Goal: Information Seeking & Learning: Get advice/opinions

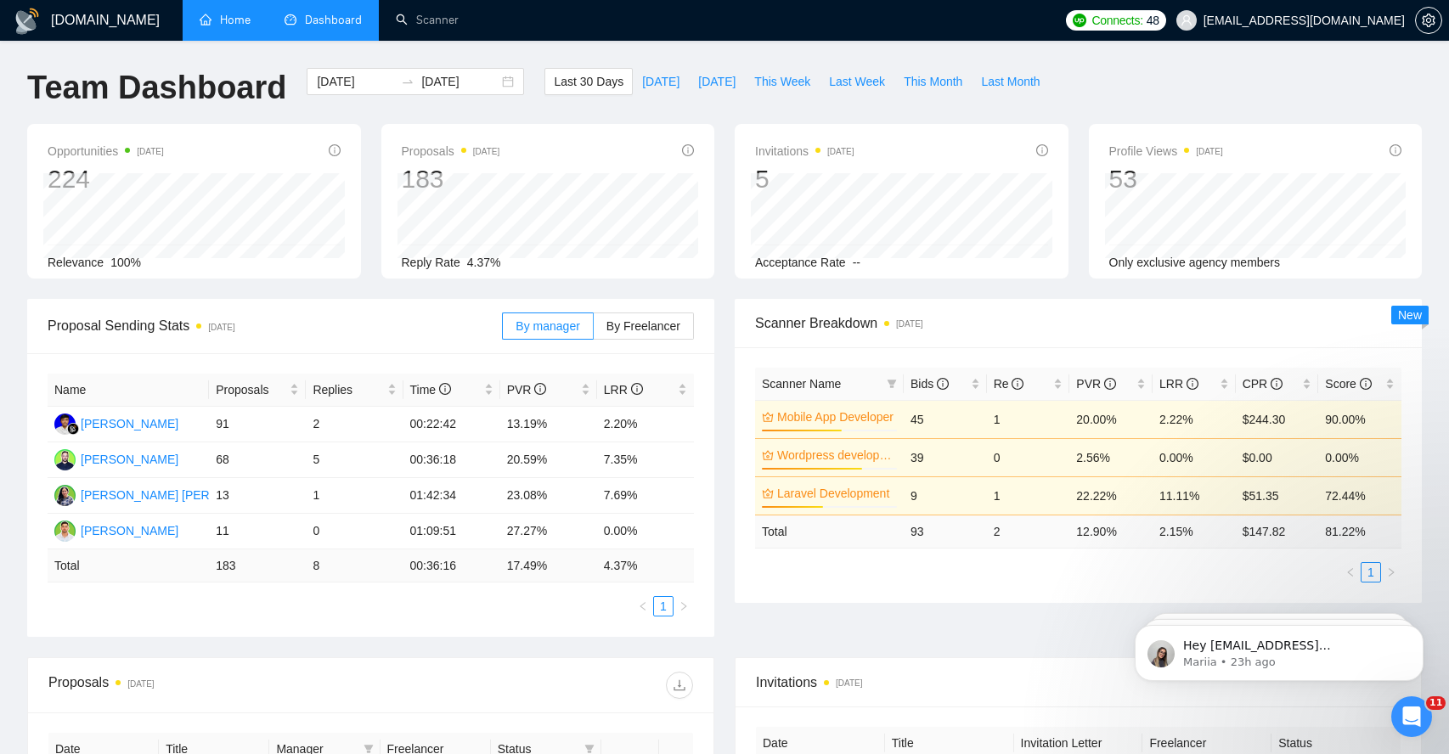
click at [217, 21] on link "Home" at bounding box center [225, 20] width 51 height 14
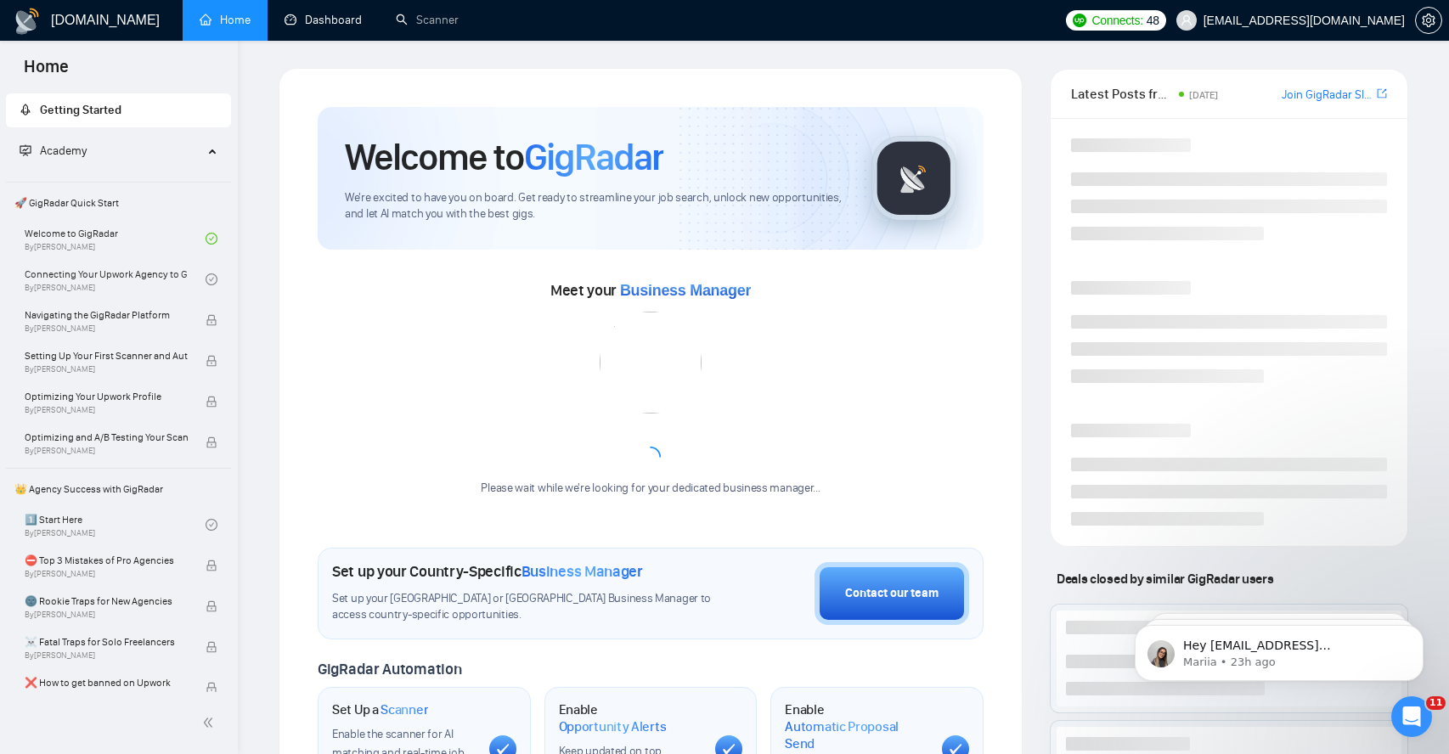
click at [326, 24] on link "Dashboard" at bounding box center [322, 20] width 77 height 14
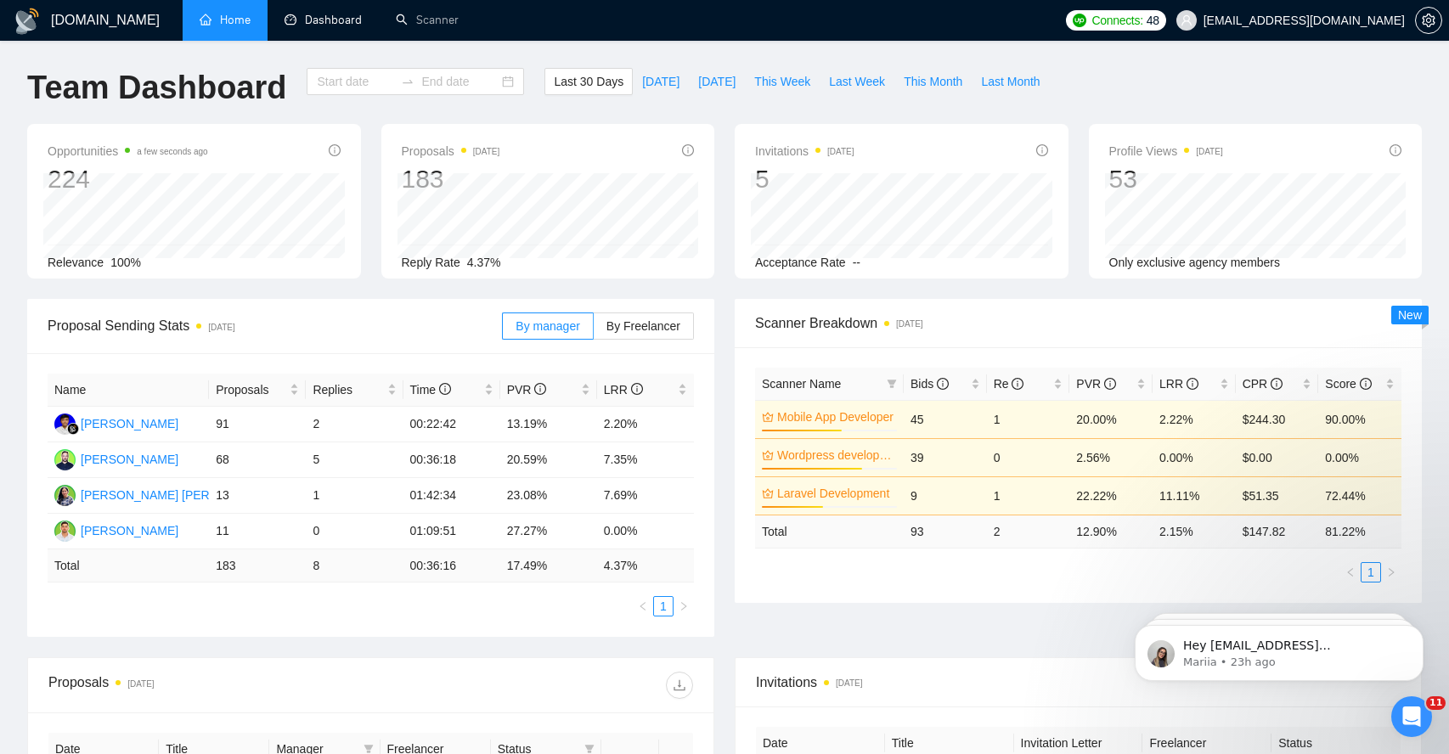
type input "[DATE]"
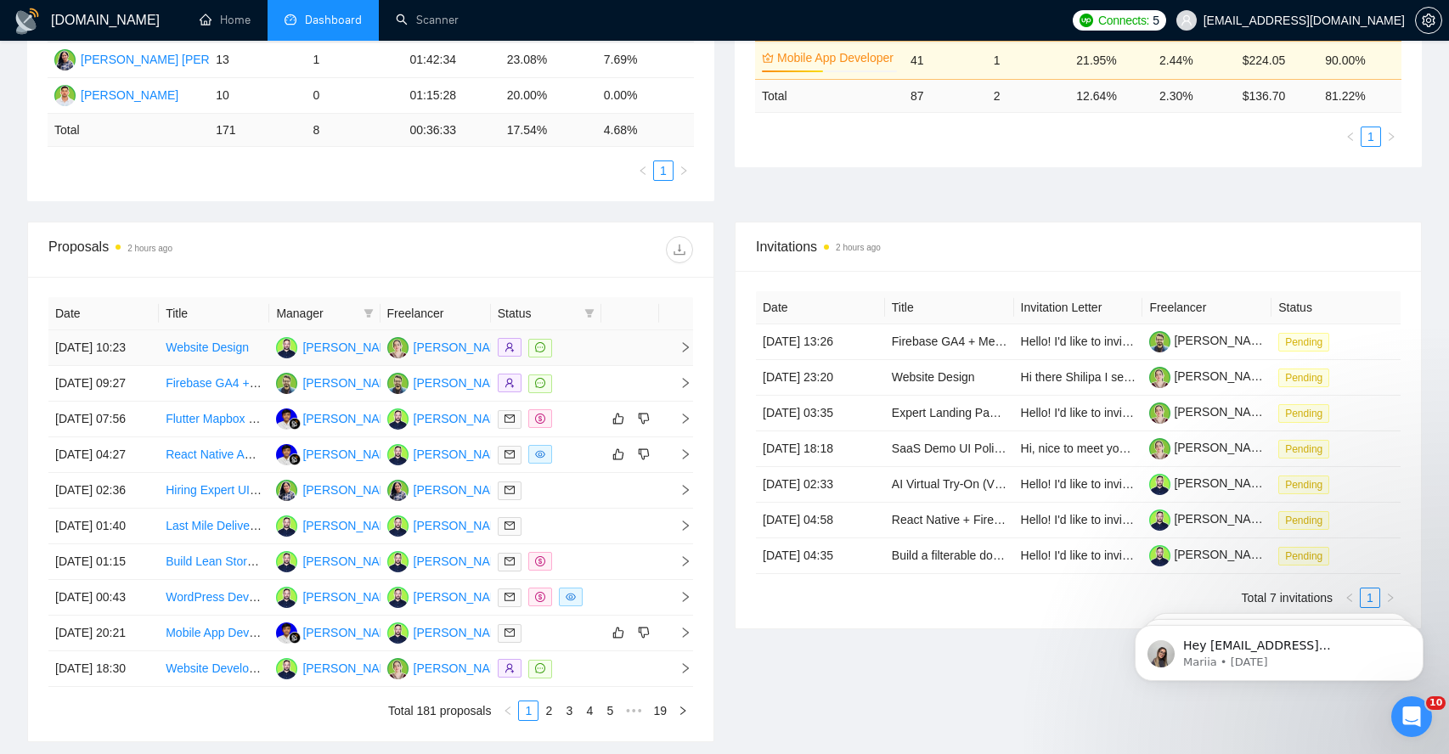
scroll to position [442, 0]
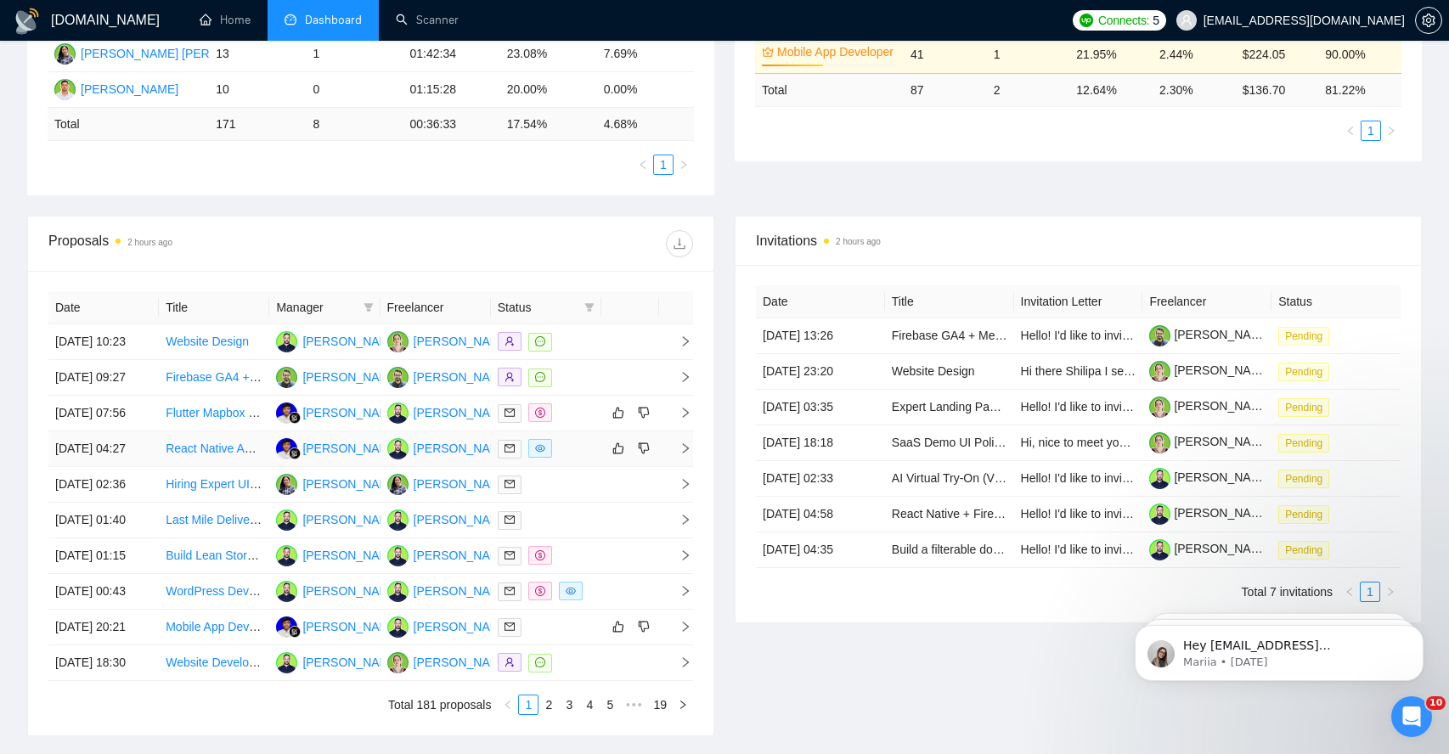
click at [681, 454] on icon "right" at bounding box center [685, 448] width 12 height 12
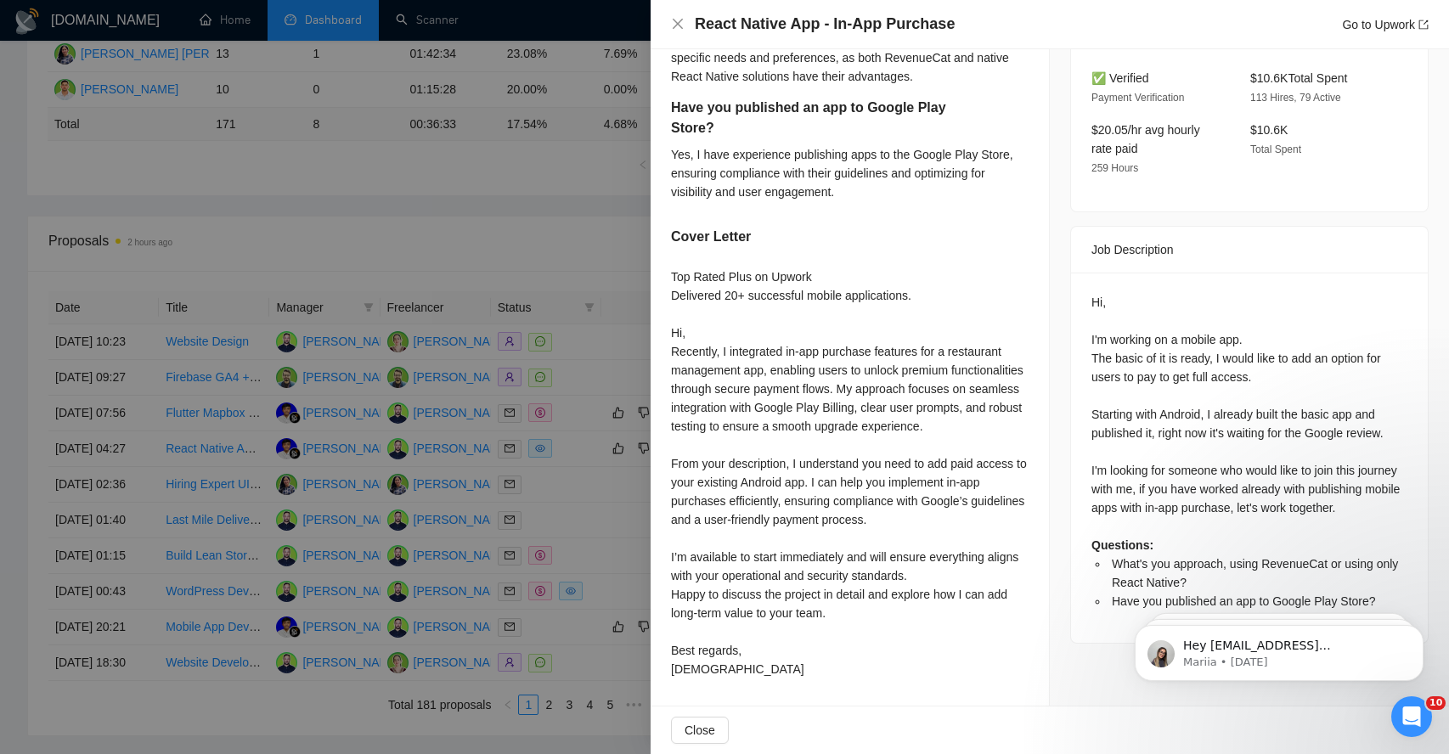
scroll to position [532, 0]
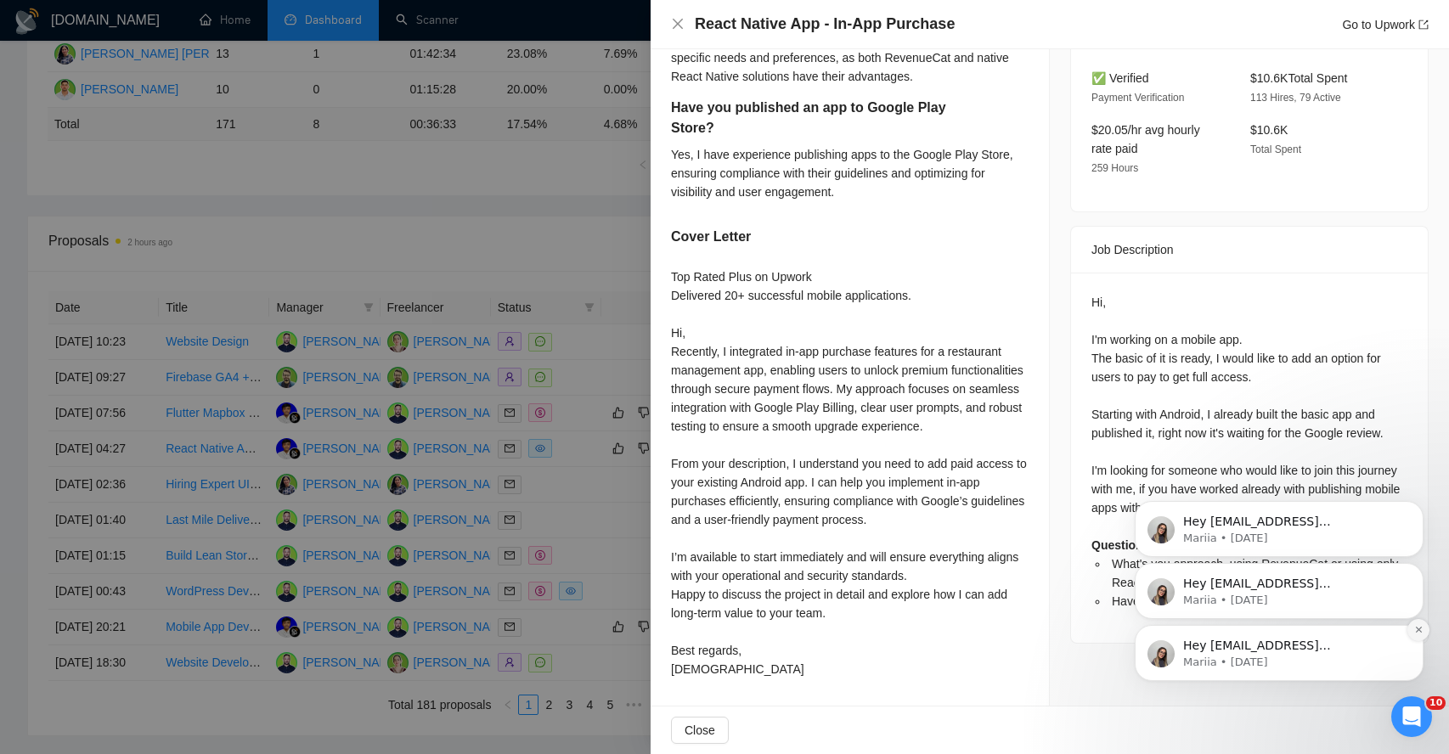
click at [1419, 628] on icon "Dismiss notification" at bounding box center [1418, 630] width 6 height 6
click at [1419, 628] on icon "Dismiss notification" at bounding box center [1417, 629] width 5 height 5
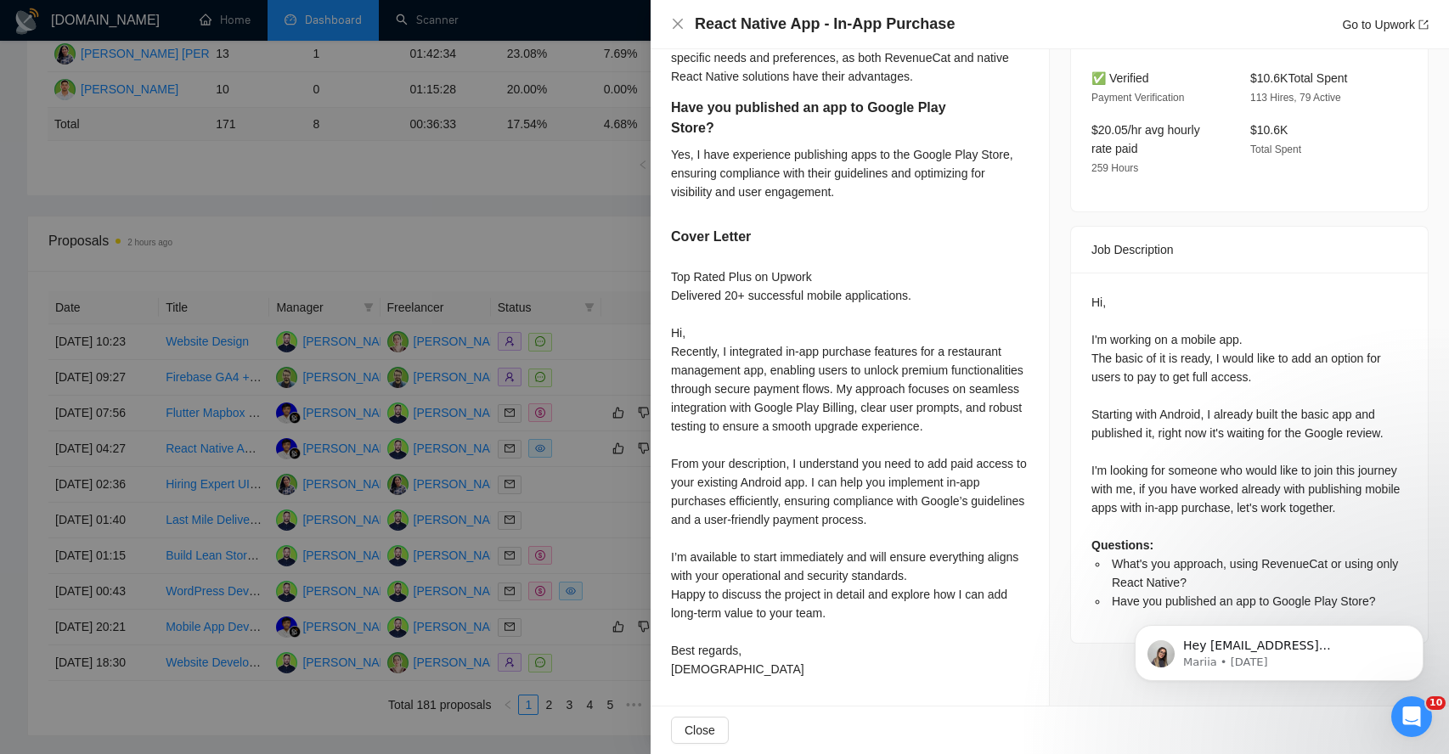
click at [1419, 628] on icon "Dismiss notification" at bounding box center [1417, 629] width 5 height 5
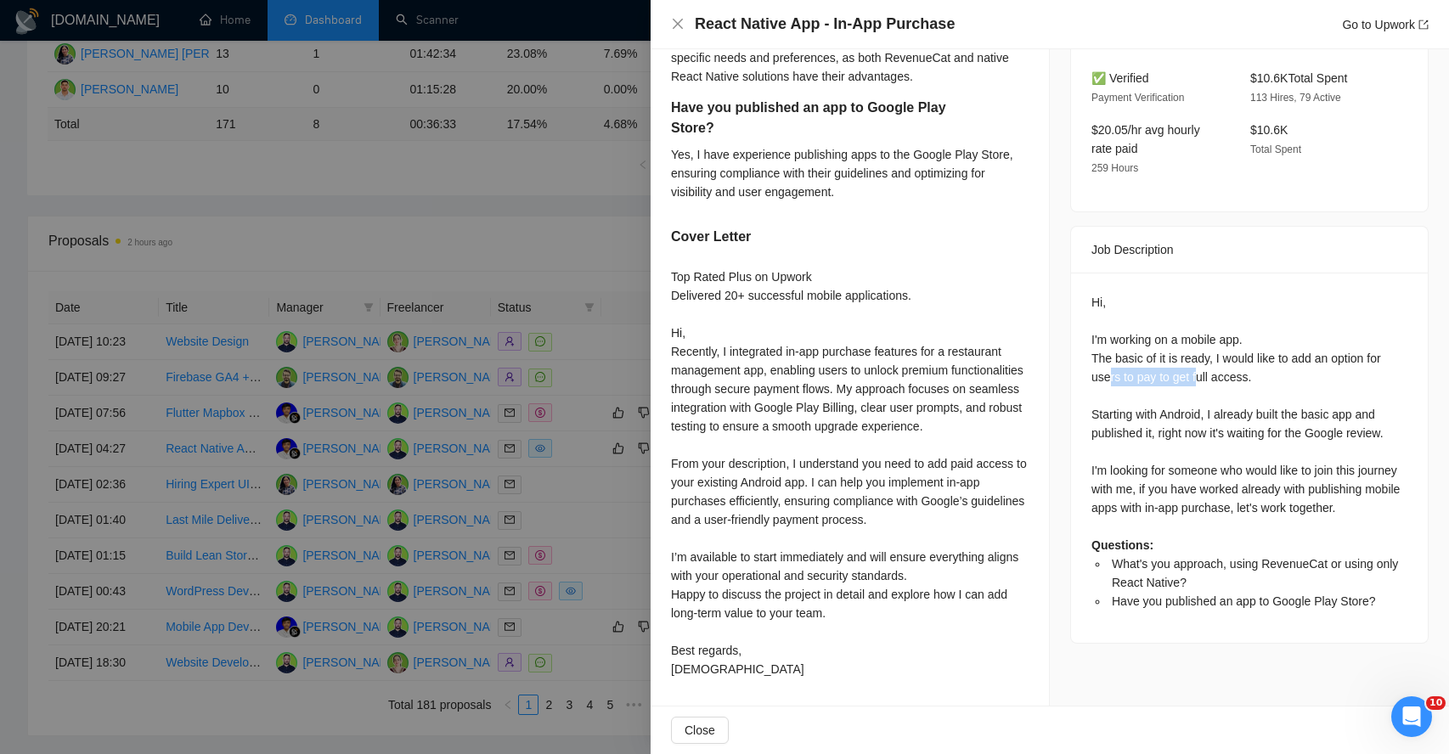
drag, startPoint x: 1111, startPoint y: 340, endPoint x: 1204, endPoint y: 339, distance: 92.6
click at [1204, 340] on div "Hi, I'm working on a mobile app. The basic of it is ready, I would like to add …" at bounding box center [1249, 452] width 316 height 318
drag, startPoint x: 1102, startPoint y: 379, endPoint x: 1194, endPoint y: 385, distance: 91.9
click at [1194, 385] on div "Hi, I'm working on a mobile app. The basic of it is ready, I would like to add …" at bounding box center [1249, 452] width 316 height 318
drag, startPoint x: 1093, startPoint y: 438, endPoint x: 1284, endPoint y: 430, distance: 191.2
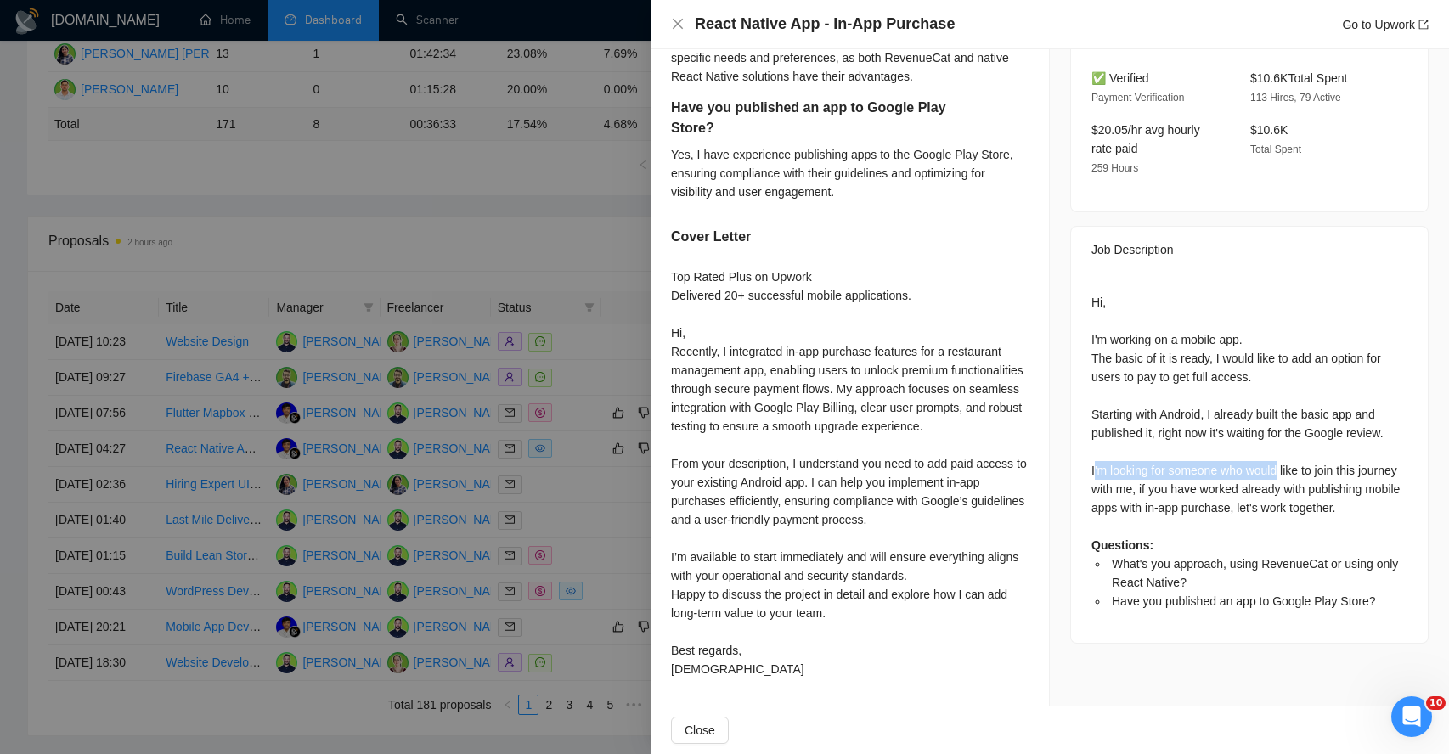
click at [1284, 430] on div "Hi, I'm working on a mobile app. The basic of it is ready, I would like to add …" at bounding box center [1249, 452] width 316 height 318
drag, startPoint x: 1094, startPoint y: 453, endPoint x: 1179, endPoint y: 453, distance: 85.8
click at [1179, 453] on div "Hi, I'm working on a mobile app. The basic of it is ready, I would like to add …" at bounding box center [1249, 452] width 316 height 318
drag, startPoint x: 1209, startPoint y: 452, endPoint x: 1365, endPoint y: 439, distance: 156.7
click at [1365, 439] on div "Hi, I'm working on a mobile app. The basic of it is ready, I would like to add …" at bounding box center [1249, 452] width 316 height 318
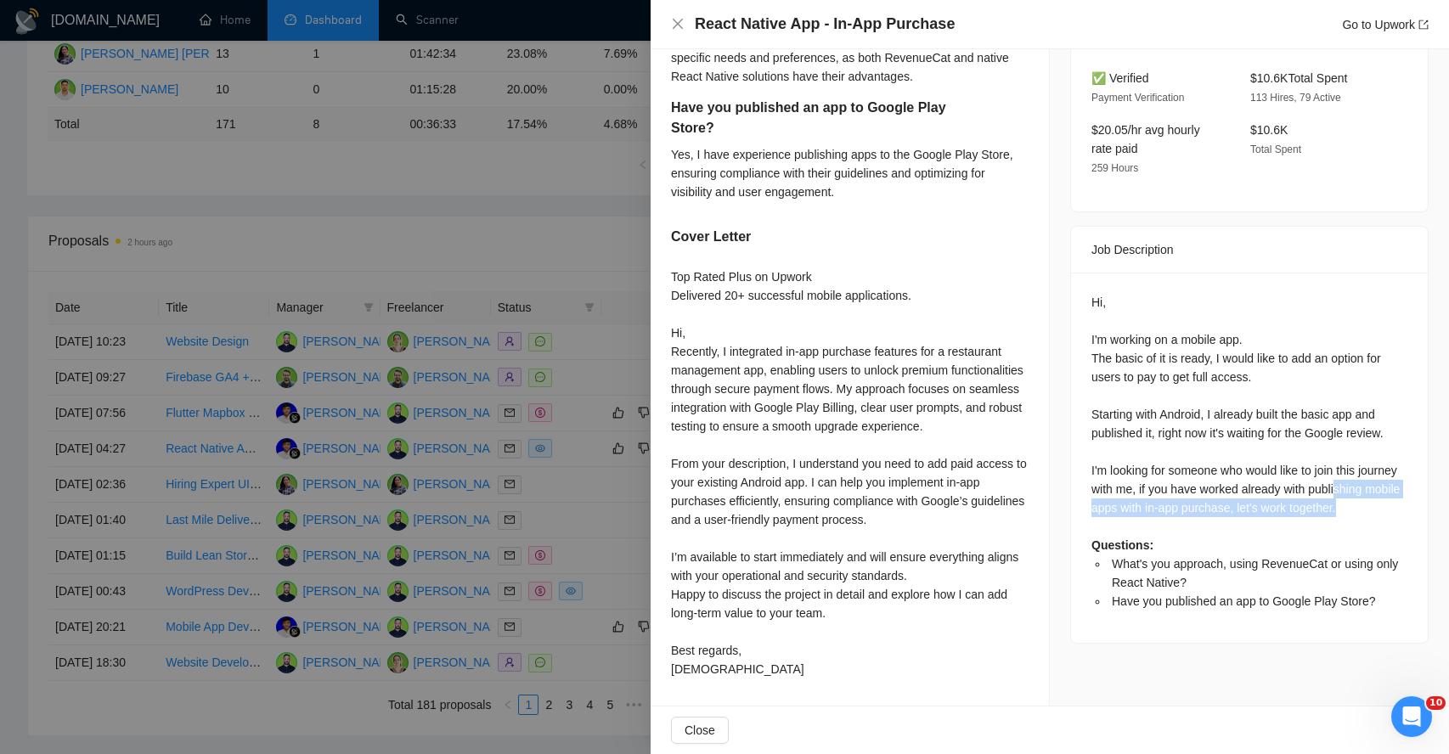
drag, startPoint x: 1117, startPoint y: 475, endPoint x: 1247, endPoint y: 474, distance: 129.9
click at [1247, 476] on div "Hi, I'm working on a mobile app. The basic of it is ready, I would like to add …" at bounding box center [1249, 452] width 316 height 318
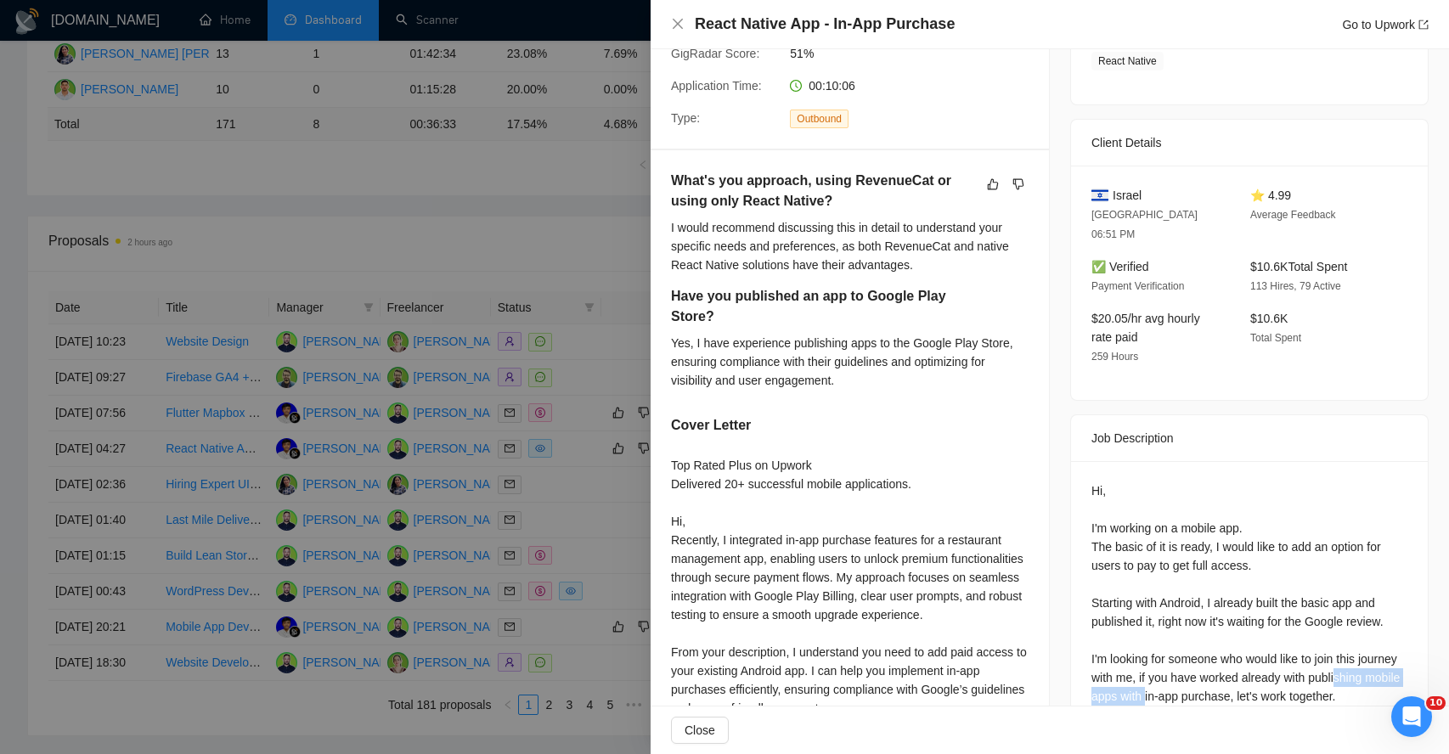
scroll to position [256, 0]
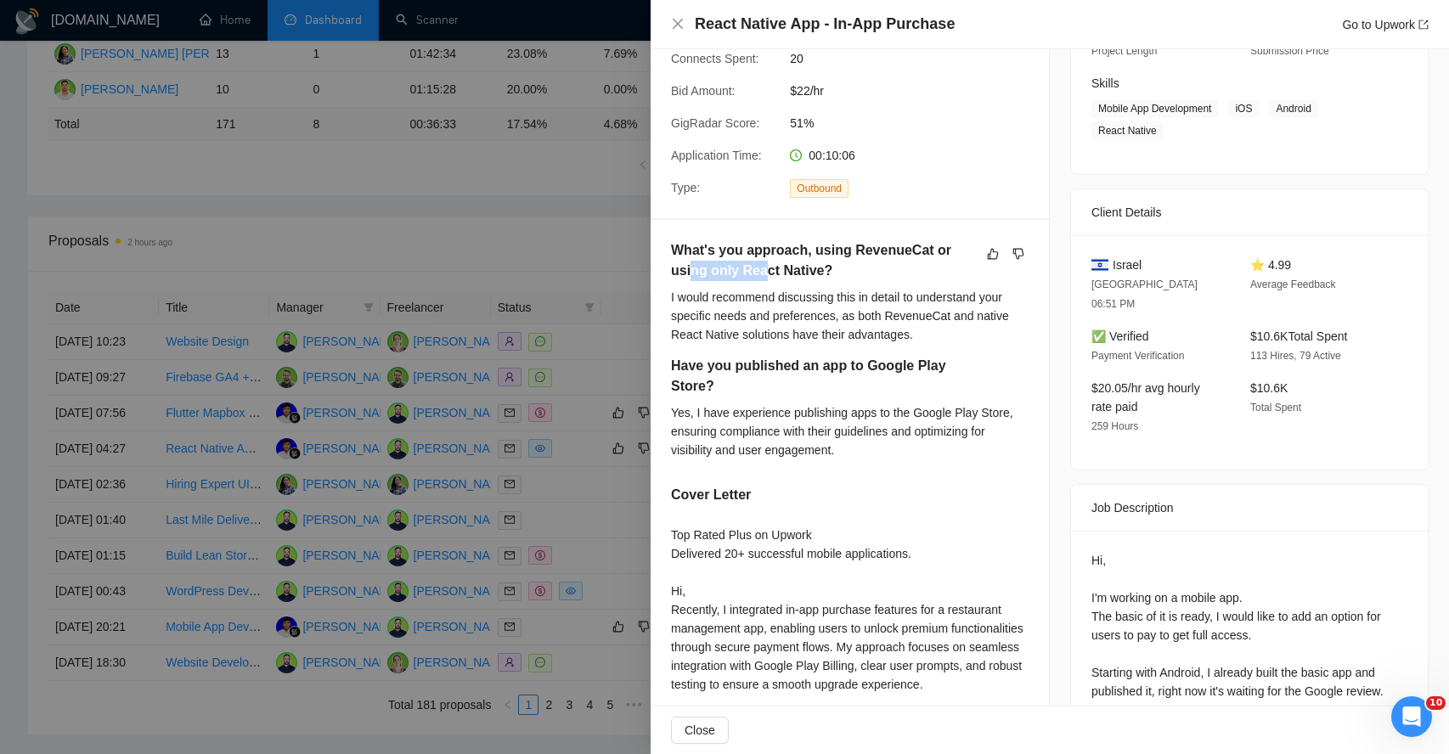
drag, startPoint x: 692, startPoint y: 263, endPoint x: 768, endPoint y: 262, distance: 75.6
click at [768, 263] on h5 "What's you approach, using RevenueCat or using only React Native?" at bounding box center [823, 260] width 304 height 41
drag, startPoint x: 716, startPoint y: 298, endPoint x: 860, endPoint y: 295, distance: 144.4
click at [861, 295] on div "I would recommend discussing this in detail to understand your specific needs a…" at bounding box center [849, 316] width 357 height 56
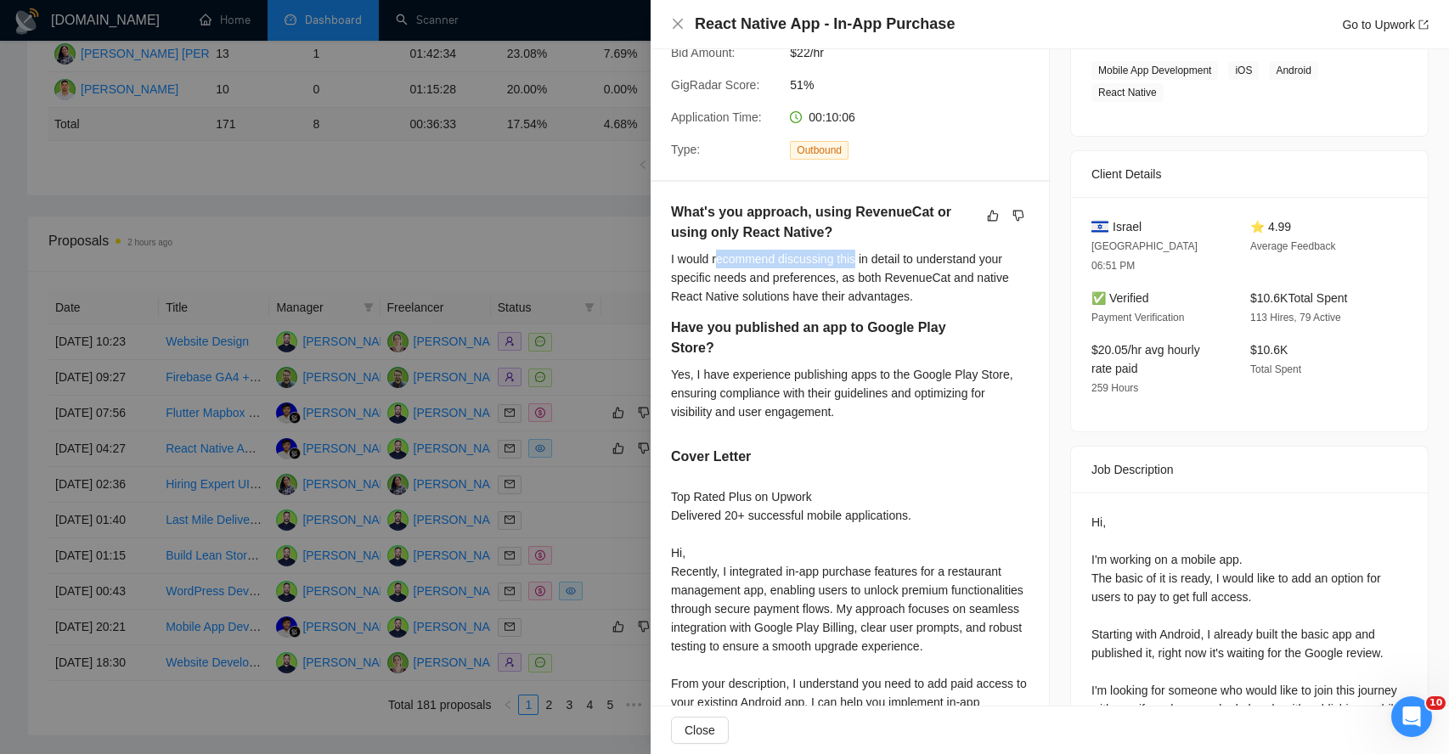
scroll to position [295, 0]
drag, startPoint x: 726, startPoint y: 369, endPoint x: 849, endPoint y: 369, distance: 123.1
click at [849, 369] on div "Yes, I have experience publishing apps to the Google Play Store, ensuring compl…" at bounding box center [849, 391] width 357 height 56
drag, startPoint x: 891, startPoint y: 370, endPoint x: 953, endPoint y: 368, distance: 62.0
click at [952, 369] on div "Yes, I have experience publishing apps to the Google Play Store, ensuring compl…" at bounding box center [849, 391] width 357 height 56
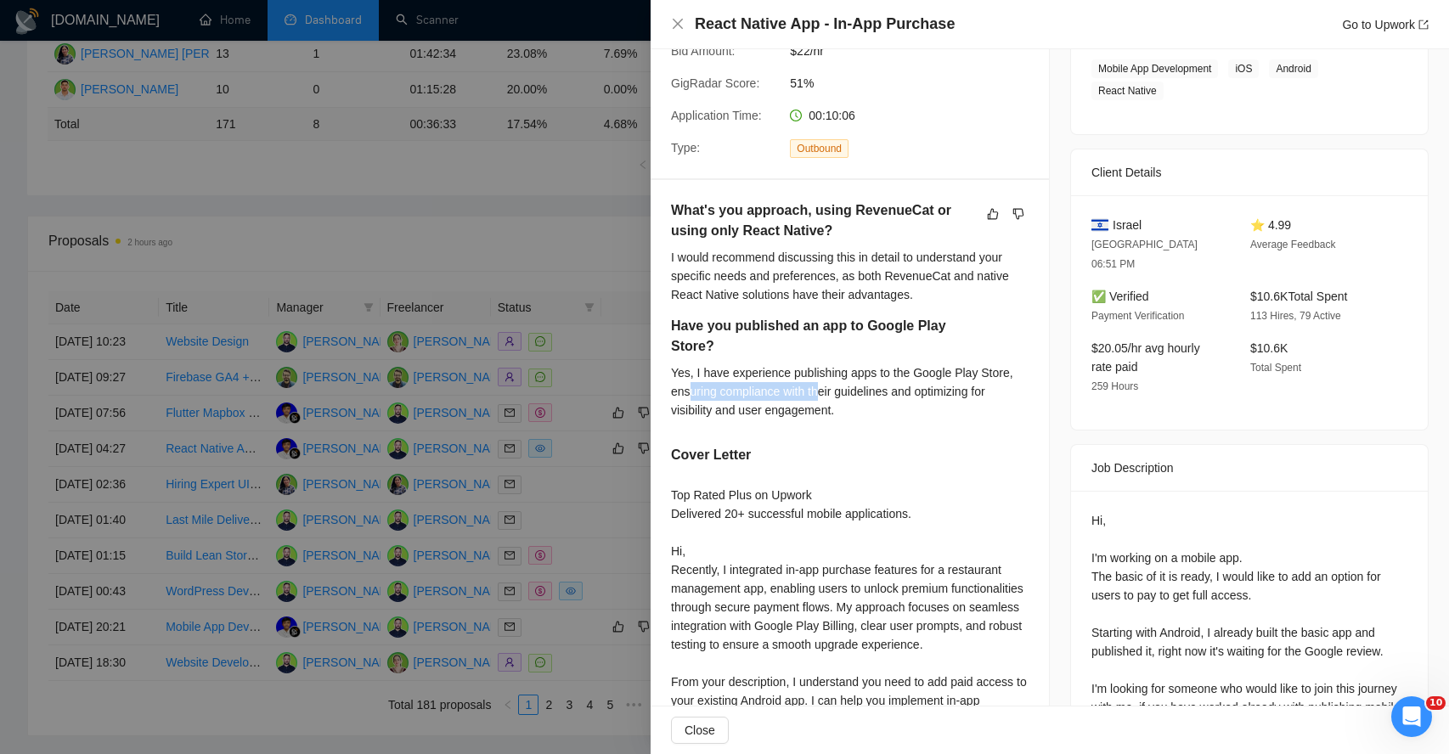
drag, startPoint x: 688, startPoint y: 393, endPoint x: 826, endPoint y: 391, distance: 138.4
click at [828, 391] on div "Yes, I have experience publishing apps to the Google Play Store, ensuring compl…" at bounding box center [849, 391] width 357 height 56
drag, startPoint x: 856, startPoint y: 388, endPoint x: 932, endPoint y: 387, distance: 76.4
click at [934, 387] on div "Yes, I have experience publishing apps to the Google Play Store, ensuring compl…" at bounding box center [849, 391] width 357 height 56
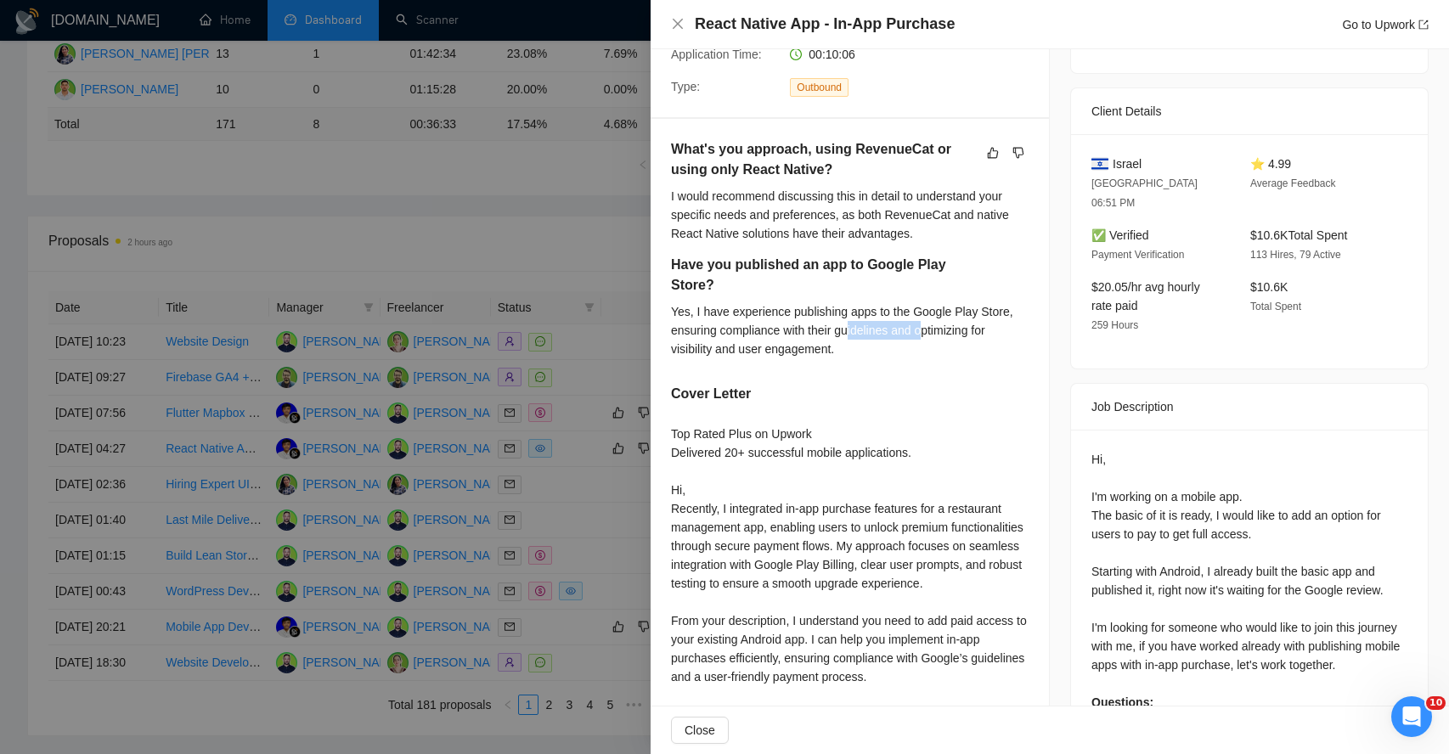
scroll to position [408, 0]
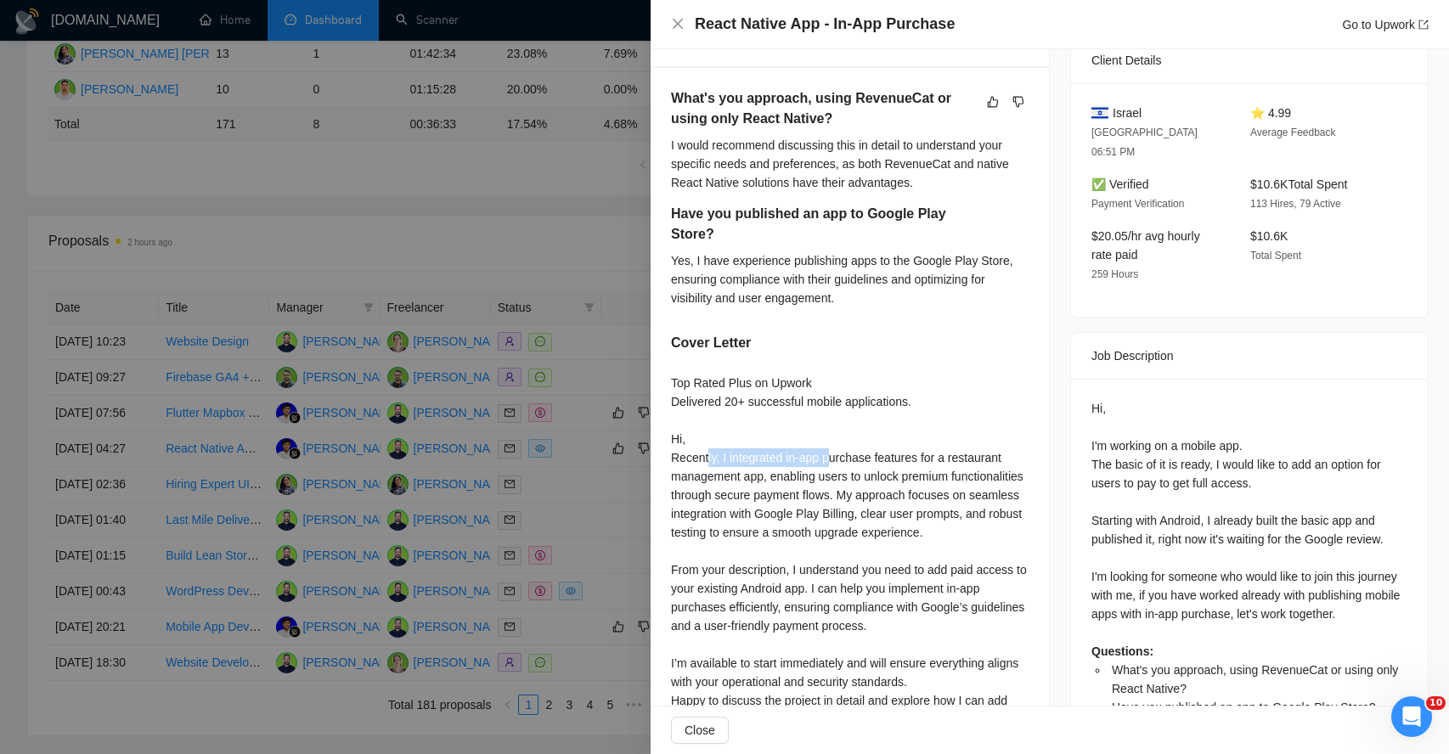
drag, startPoint x: 707, startPoint y: 459, endPoint x: 831, endPoint y: 458, distance: 124.0
click at [834, 458] on div "Top Rated Plus on Upwork Delivered 20+ successful mobile applications. Hi, Rece…" at bounding box center [849, 579] width 357 height 411
drag, startPoint x: 859, startPoint y: 458, endPoint x: 925, endPoint y: 457, distance: 65.4
click at [925, 458] on div "Top Rated Plus on Upwork Delivered 20+ successful mobile applications. Hi, Rece…" at bounding box center [849, 579] width 357 height 411
drag, startPoint x: 700, startPoint y: 481, endPoint x: 750, endPoint y: 481, distance: 50.1
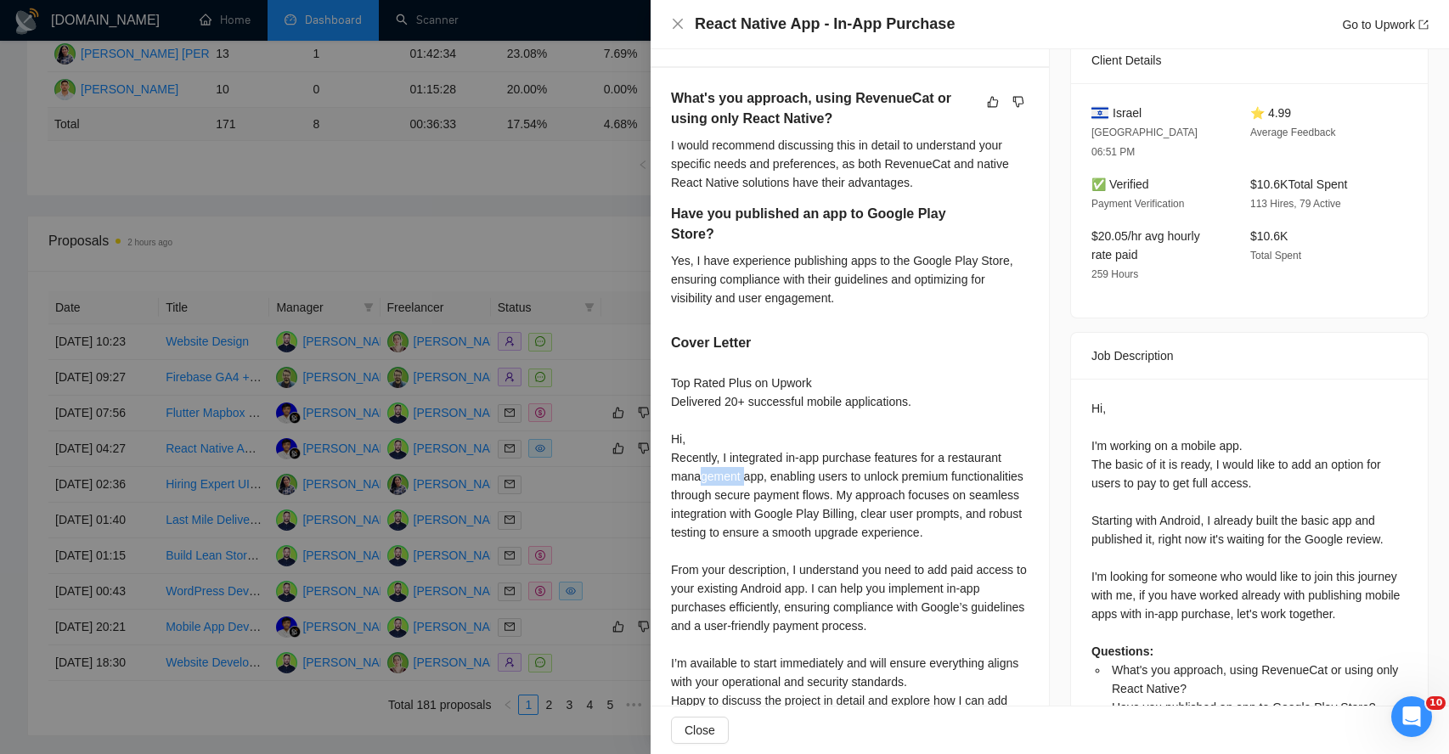
click at [750, 481] on div "Top Rated Plus on Upwork Delivered 20+ successful mobile applications. Hi, Rece…" at bounding box center [849, 579] width 357 height 411
drag, startPoint x: 793, startPoint y: 481, endPoint x: 854, endPoint y: 479, distance: 61.2
click at [854, 479] on div "Top Rated Plus on Upwork Delivered 20+ successful mobile applications. Hi, Rece…" at bounding box center [849, 579] width 357 height 411
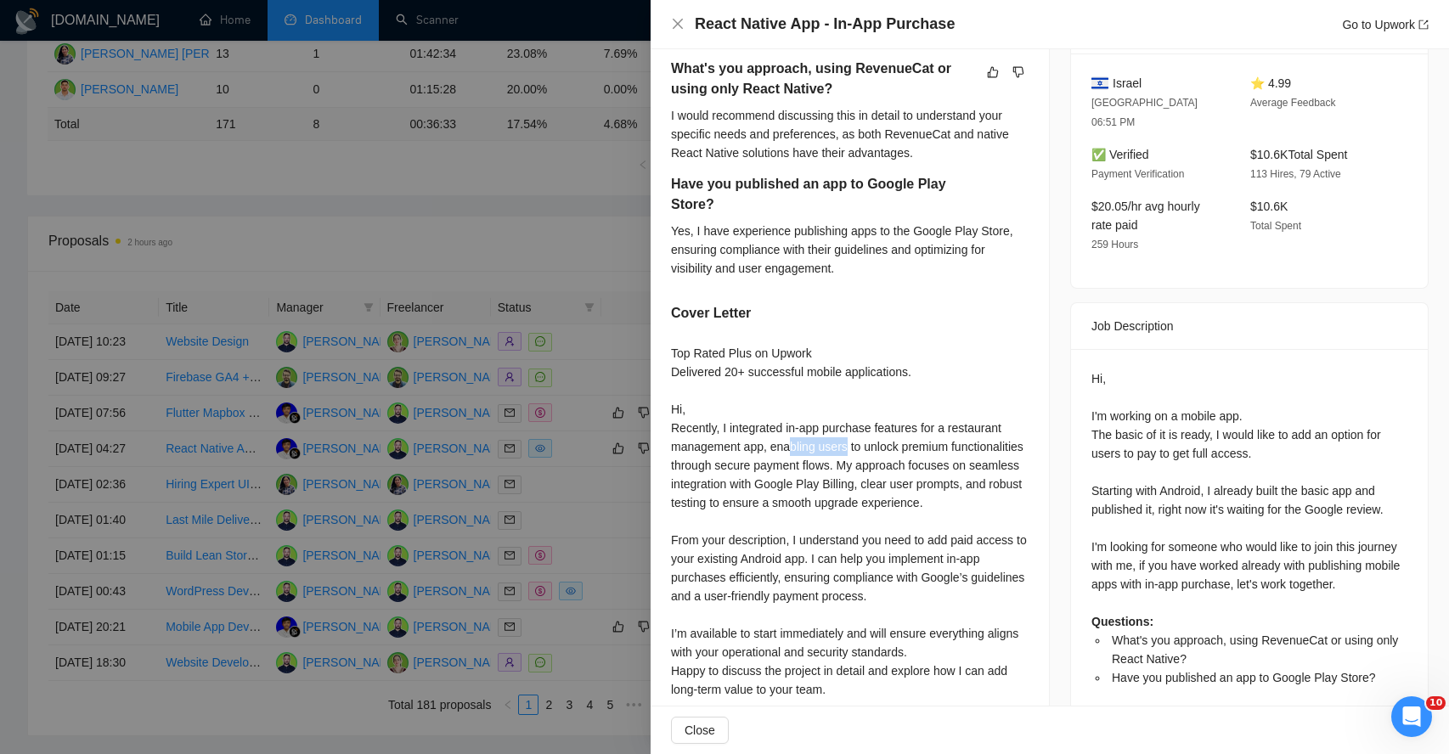
scroll to position [439, 0]
click at [709, 462] on div "Top Rated Plus on Upwork Delivered 20+ successful mobile applications. Hi, Rece…" at bounding box center [849, 547] width 357 height 411
drag, startPoint x: 768, startPoint y: 464, endPoint x: 849, endPoint y: 464, distance: 81.5
click at [852, 464] on div "Top Rated Plus on Upwork Delivered 20+ successful mobile applications. Hi, Rece…" at bounding box center [849, 547] width 357 height 411
drag, startPoint x: 866, startPoint y: 464, endPoint x: 903, endPoint y: 464, distance: 37.4
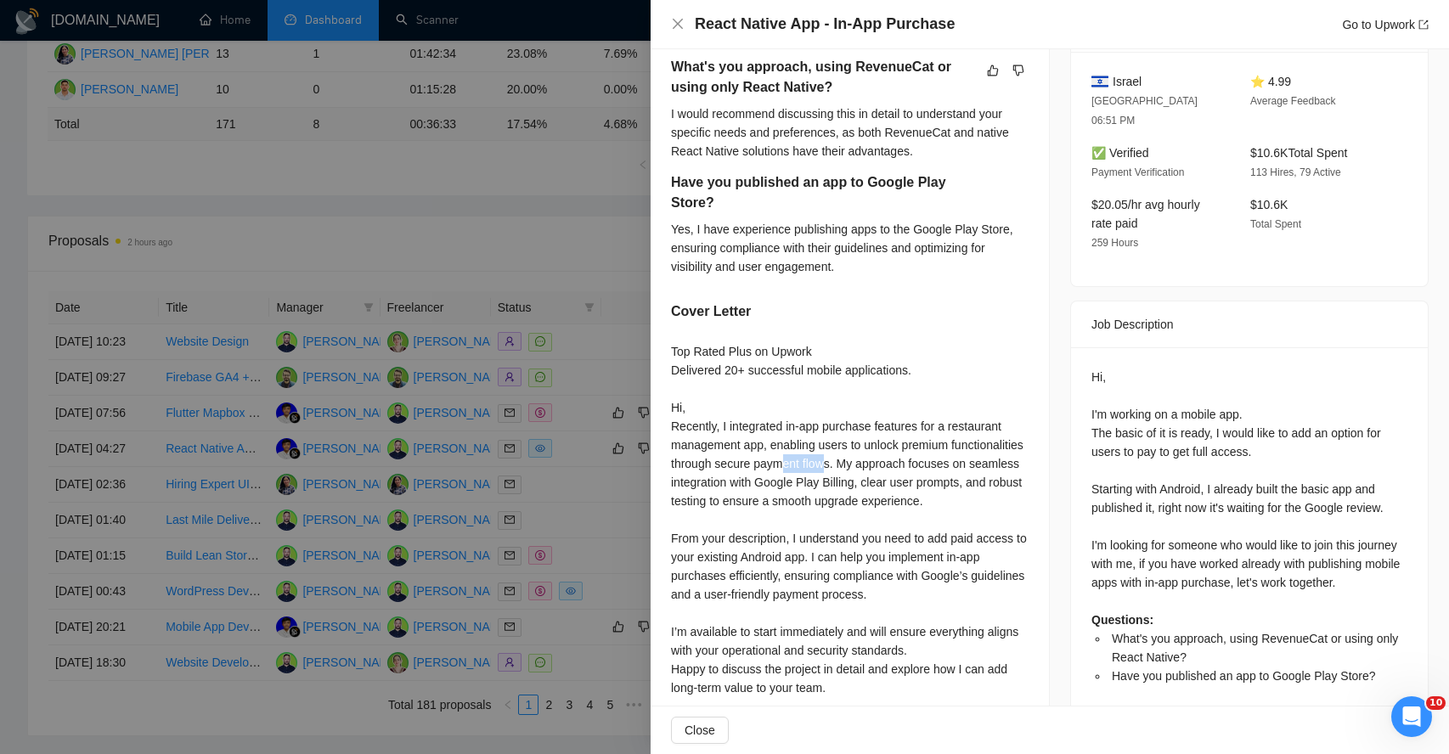
click at [905, 464] on div "Top Rated Plus on Upwork Delivered 20+ successful mobile applications. Hi, Rece…" at bounding box center [849, 547] width 357 height 411
drag, startPoint x: 716, startPoint y: 486, endPoint x: 754, endPoint y: 485, distance: 38.2
click at [754, 485] on div "Top Rated Plus on Upwork Delivered 20+ successful mobile applications. Hi, Rece…" at bounding box center [849, 547] width 357 height 411
drag, startPoint x: 791, startPoint y: 481, endPoint x: 868, endPoint y: 480, distance: 76.4
click at [868, 481] on div "Top Rated Plus on Upwork Delivered 20+ successful mobile applications. Hi, Rece…" at bounding box center [849, 547] width 357 height 411
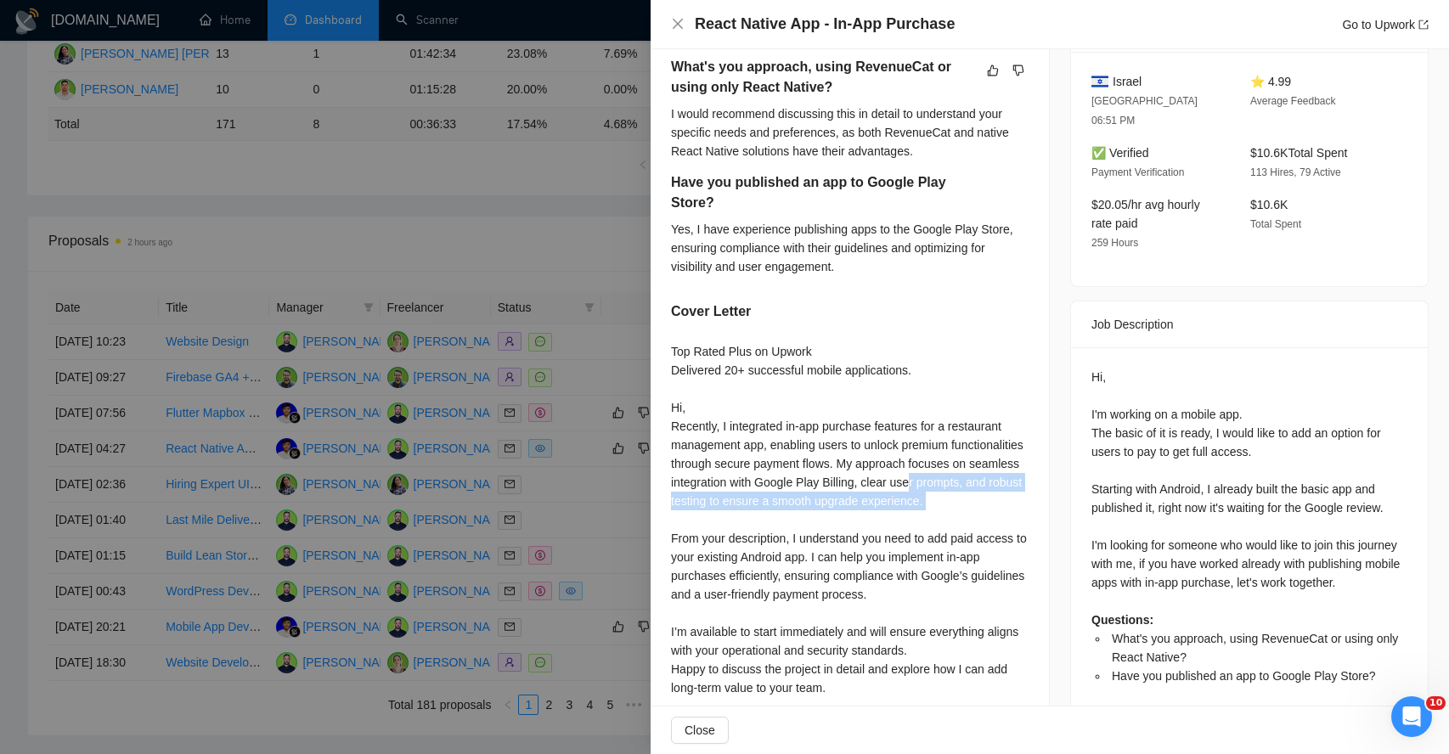
drag, startPoint x: 691, startPoint y: 505, endPoint x: 706, endPoint y: 554, distance: 50.5
click at [705, 554] on div "Top Rated Plus on Upwork Delivered 20+ successful mobile applications. Hi, Rece…" at bounding box center [849, 547] width 357 height 411
click at [697, 562] on div "Top Rated Plus on Upwork Delivered 20+ successful mobile applications. Hi, Rece…" at bounding box center [849, 547] width 357 height 411
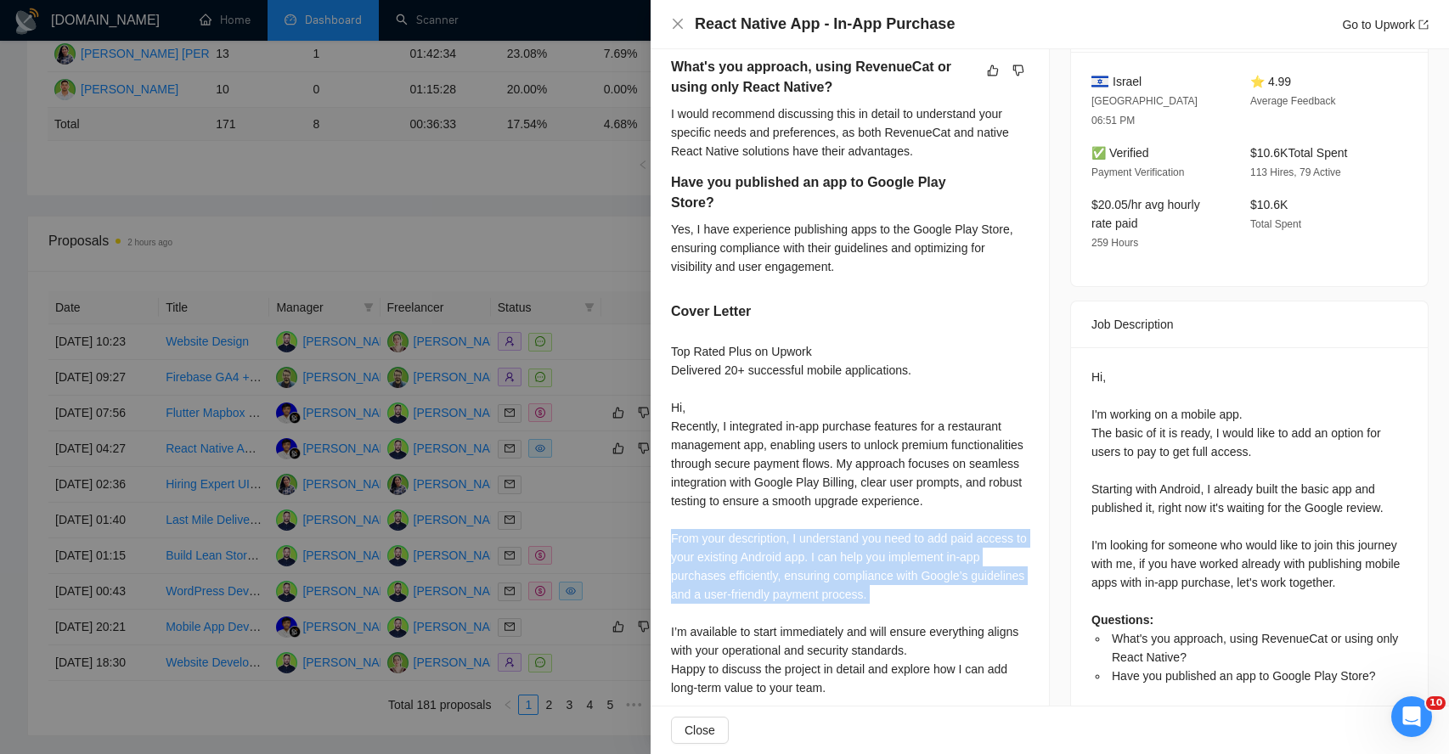
click at [697, 562] on div "Top Rated Plus on Upwork Delivered 20+ successful mobile applications. Hi, Rece…" at bounding box center [849, 547] width 357 height 411
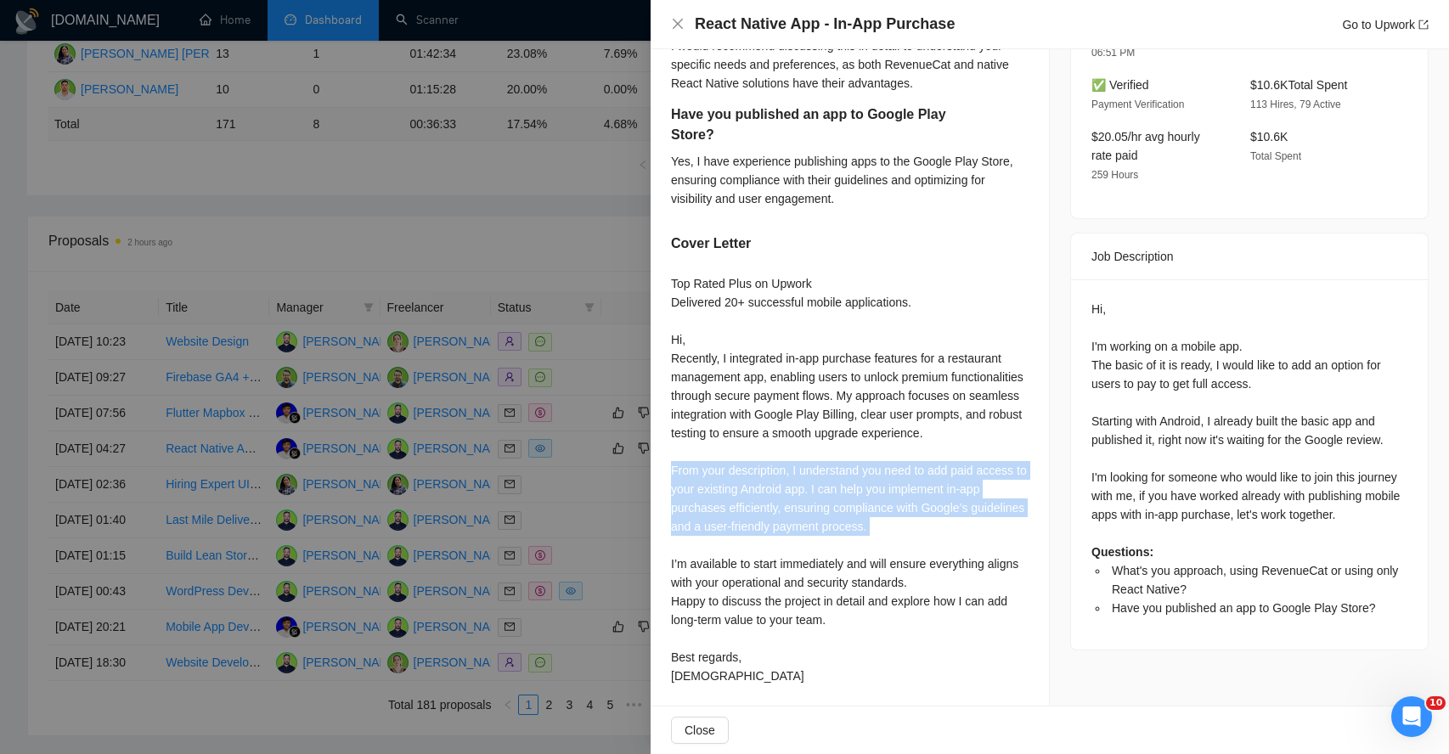
scroll to position [515, 0]
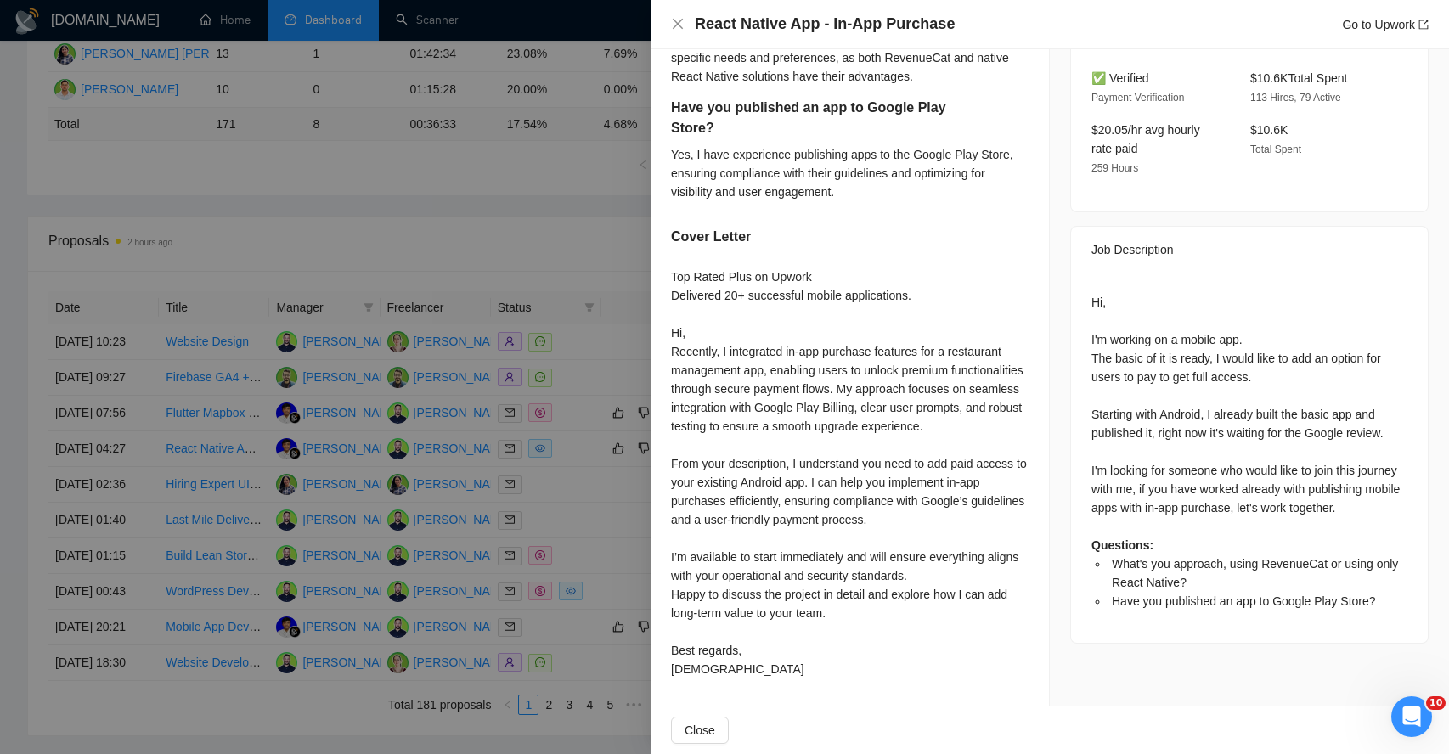
click at [700, 576] on div "Top Rated Plus on Upwork Delivered 20+ successful mobile applications. Hi, Rece…" at bounding box center [849, 472] width 357 height 411
click at [704, 736] on span "Close" at bounding box center [699, 730] width 31 height 19
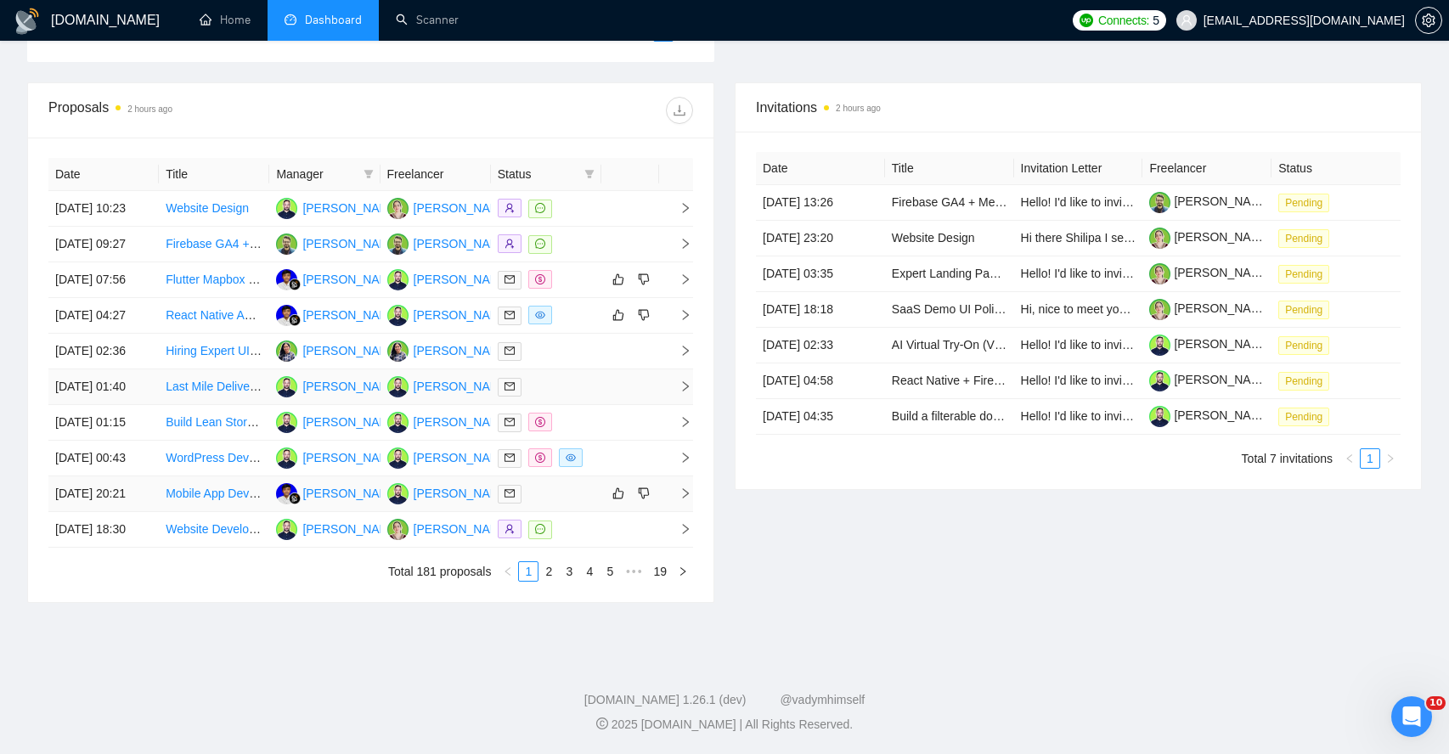
scroll to position [621, 0]
click at [655, 476] on td at bounding box center [630, 459] width 58 height 36
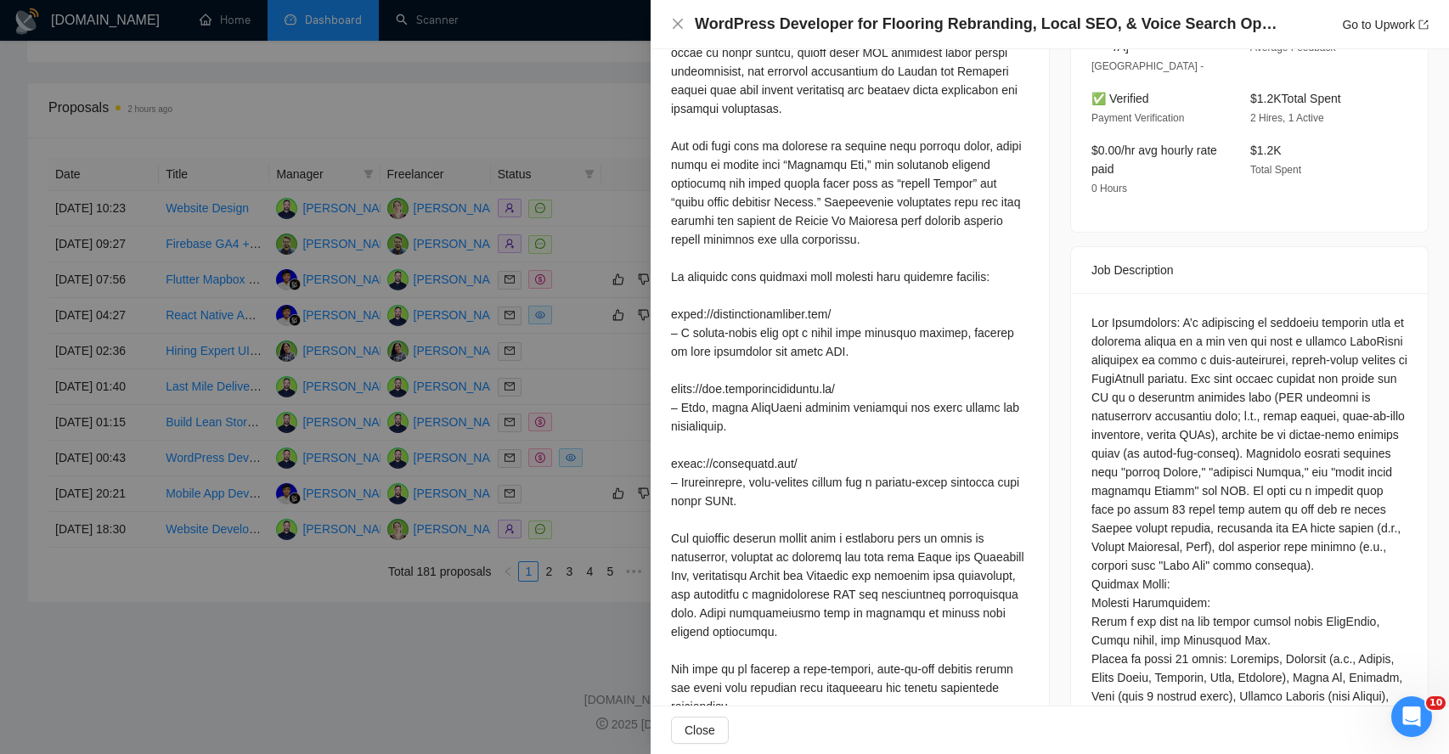
click at [597, 83] on div at bounding box center [724, 377] width 1449 height 754
